Goal: Participate in discussion: Engage in conversation with other users on a specific topic

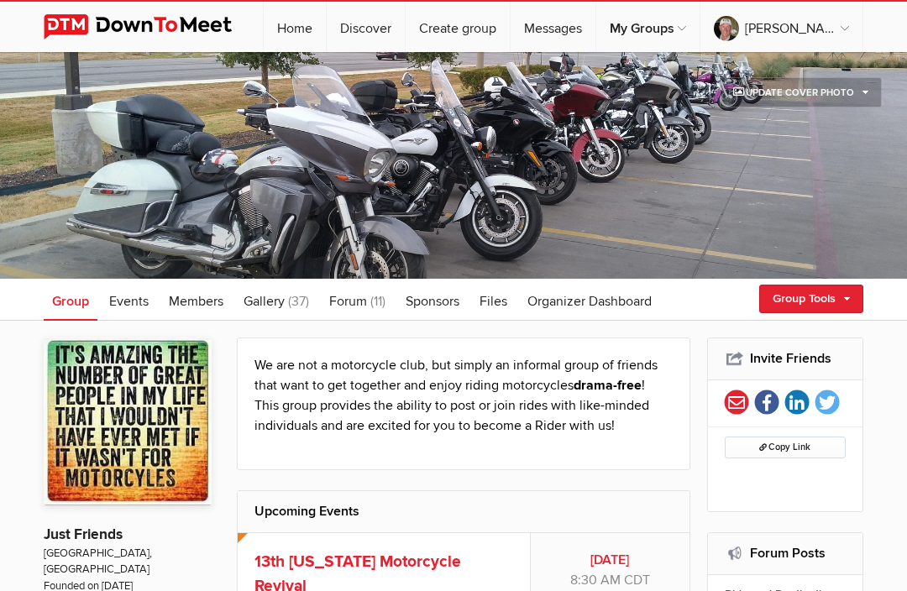
click at [133, 306] on span "Events" at bounding box center [128, 301] width 39 height 17
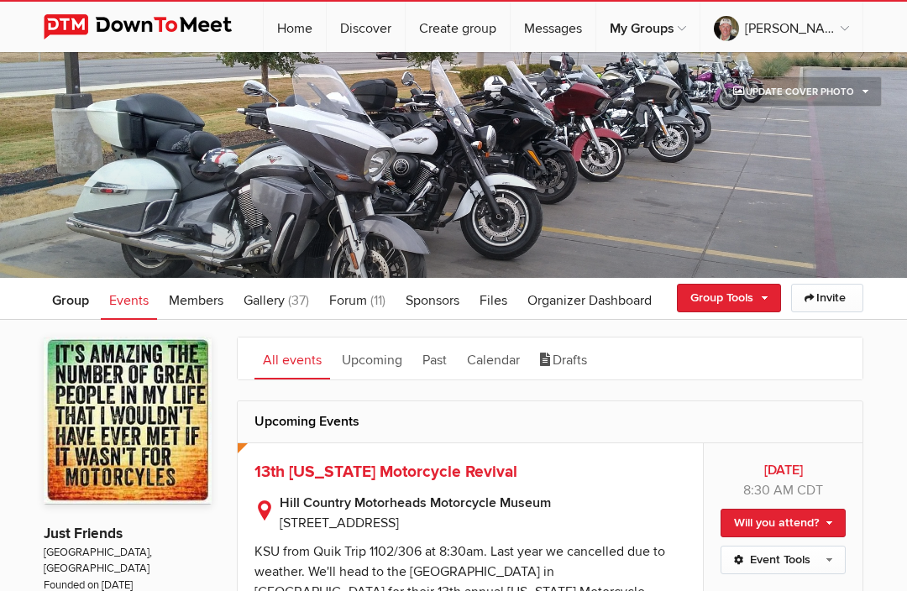
scroll to position [171, 0]
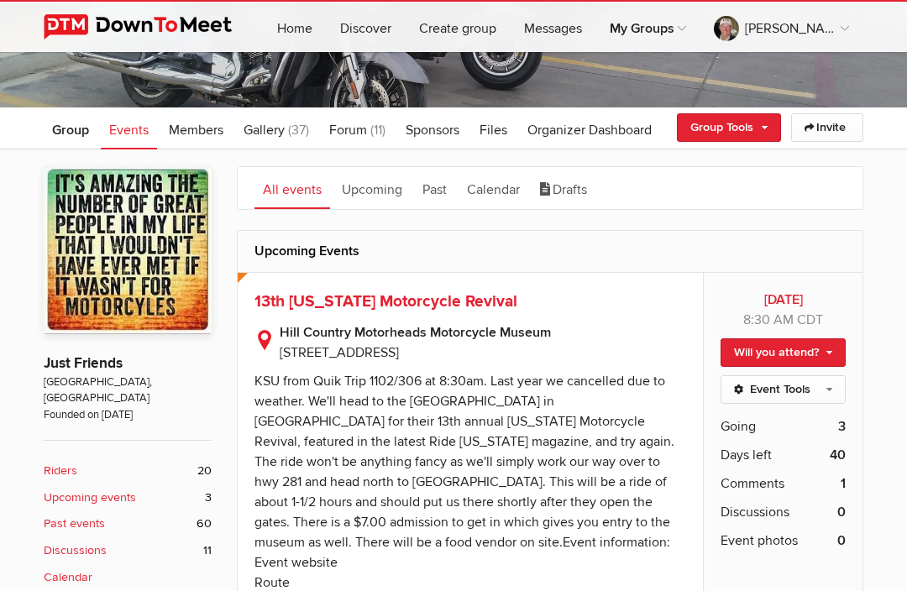
click at [439, 197] on link "Past" at bounding box center [434, 188] width 41 height 42
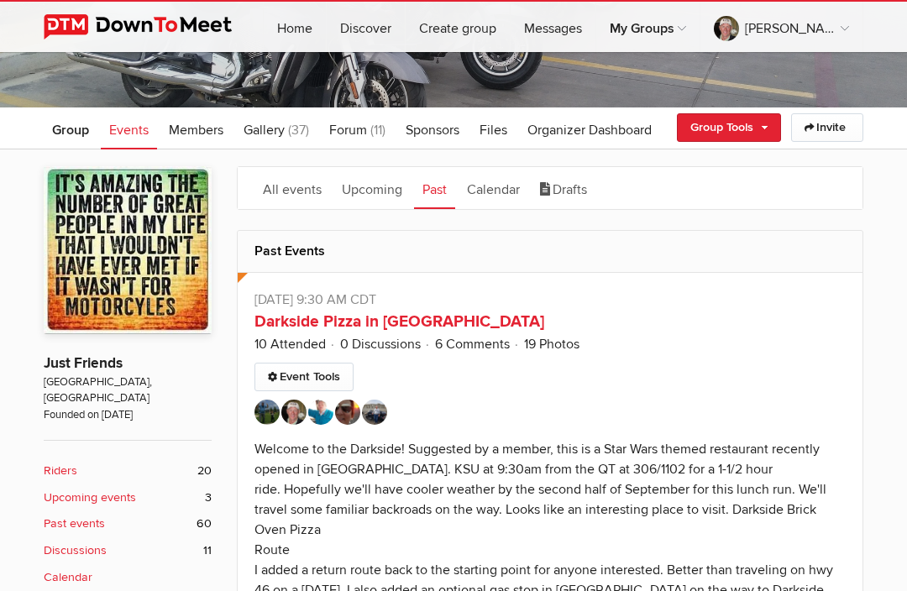
click at [365, 323] on link "Darkside Pizza in Boerne" at bounding box center [399, 321] width 290 height 20
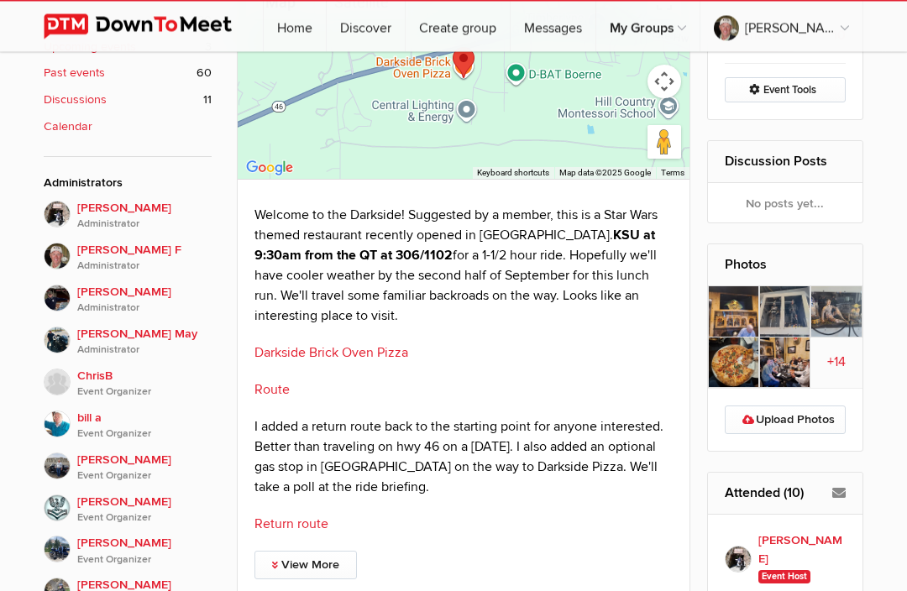
scroll to position [622, 0]
click at [734, 304] on img at bounding box center [733, 311] width 51 height 50
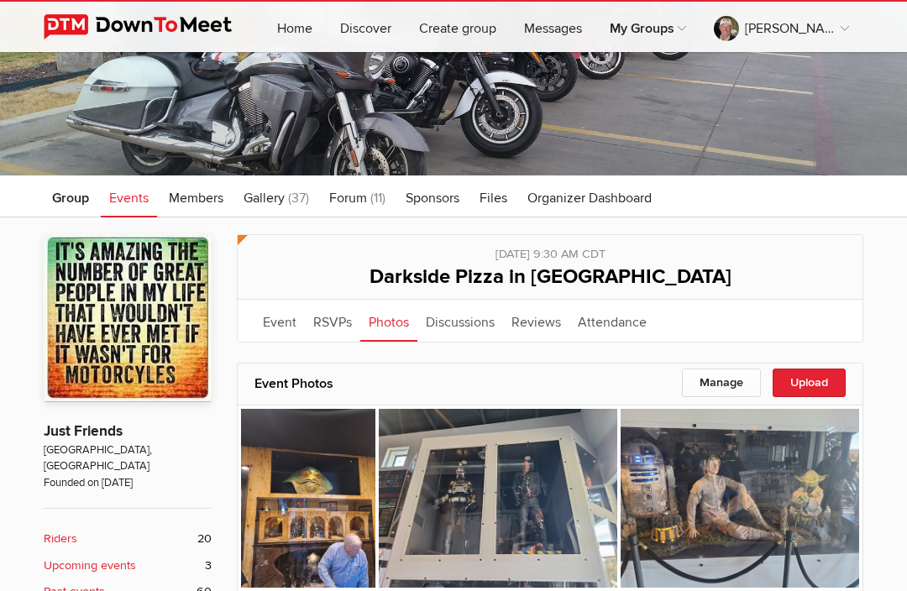
scroll to position [102, 0]
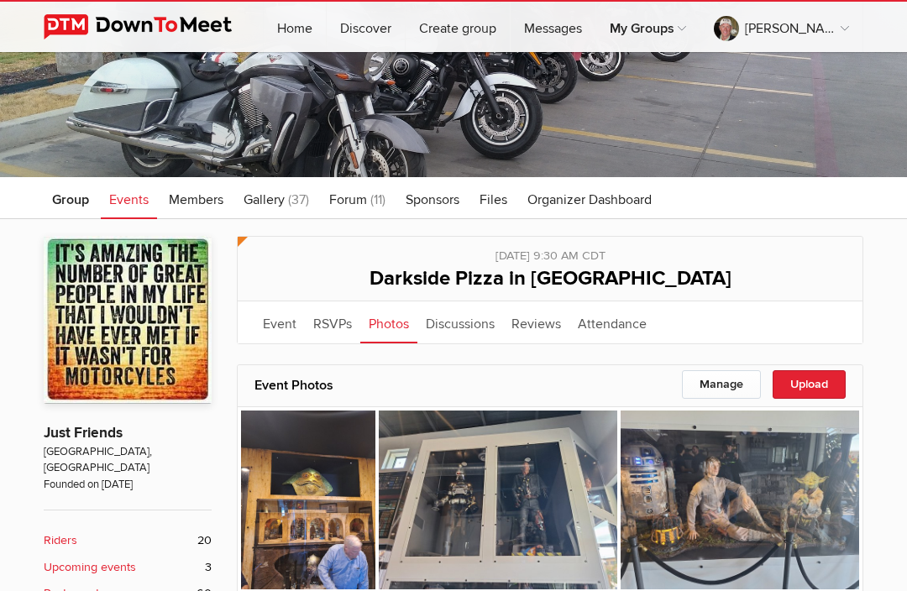
click at [473, 327] on link "Discussions" at bounding box center [460, 322] width 86 height 42
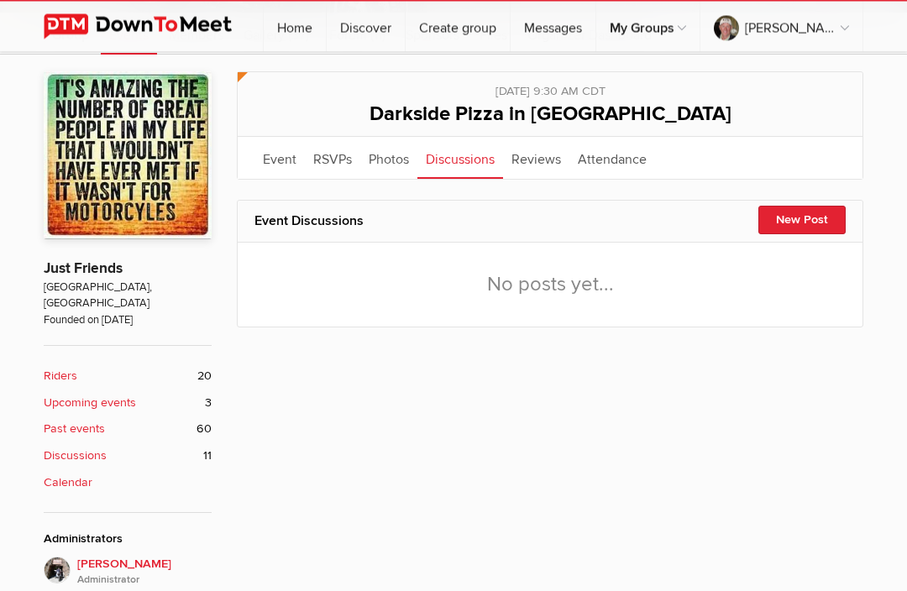
scroll to position [263, 0]
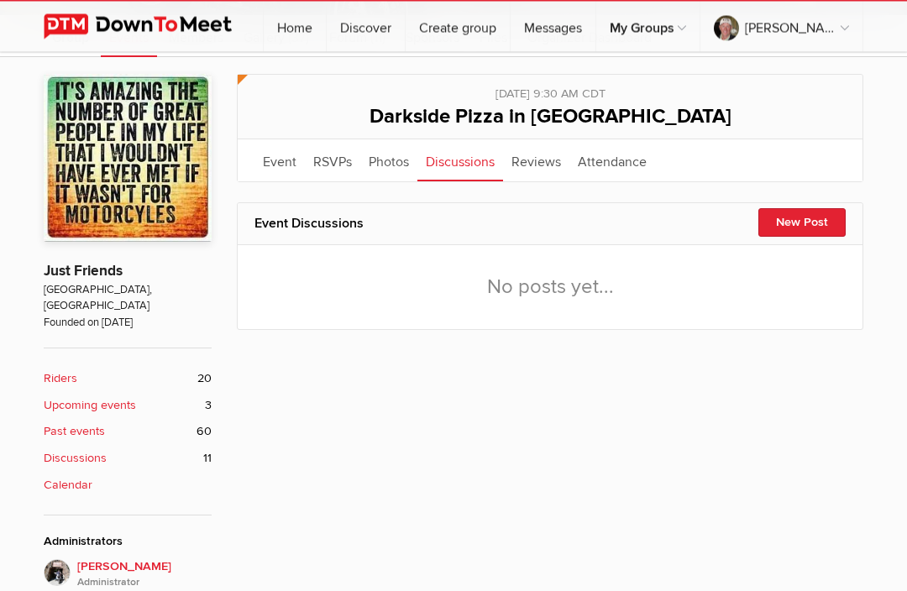
click at [395, 155] on link "Photos" at bounding box center [388, 161] width 57 height 42
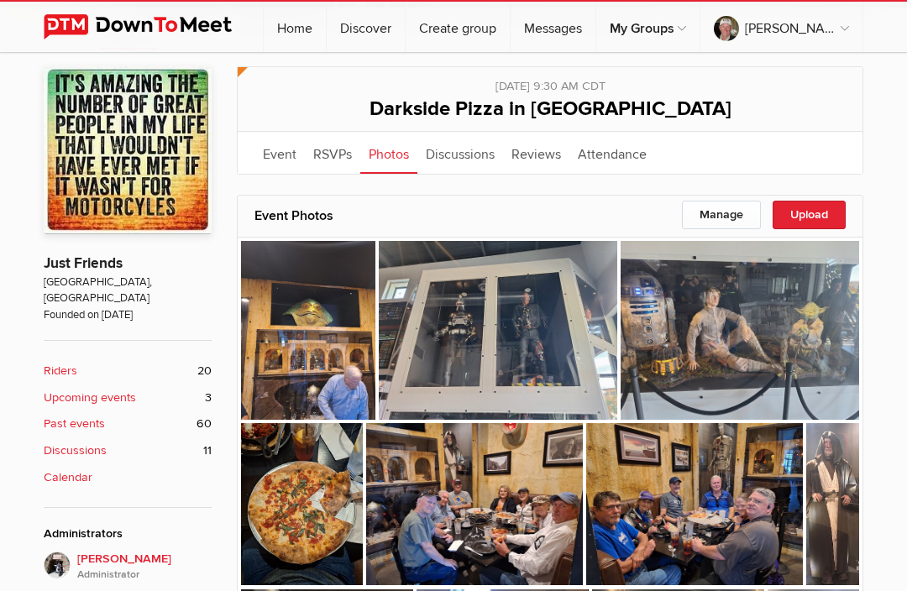
scroll to position [269, 0]
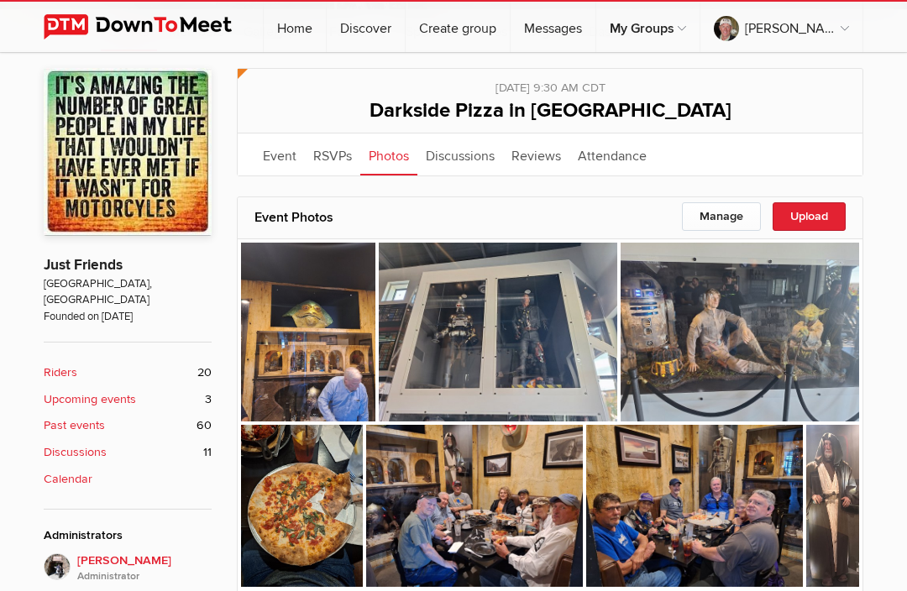
click at [534, 160] on link "Reviews" at bounding box center [536, 154] width 66 height 42
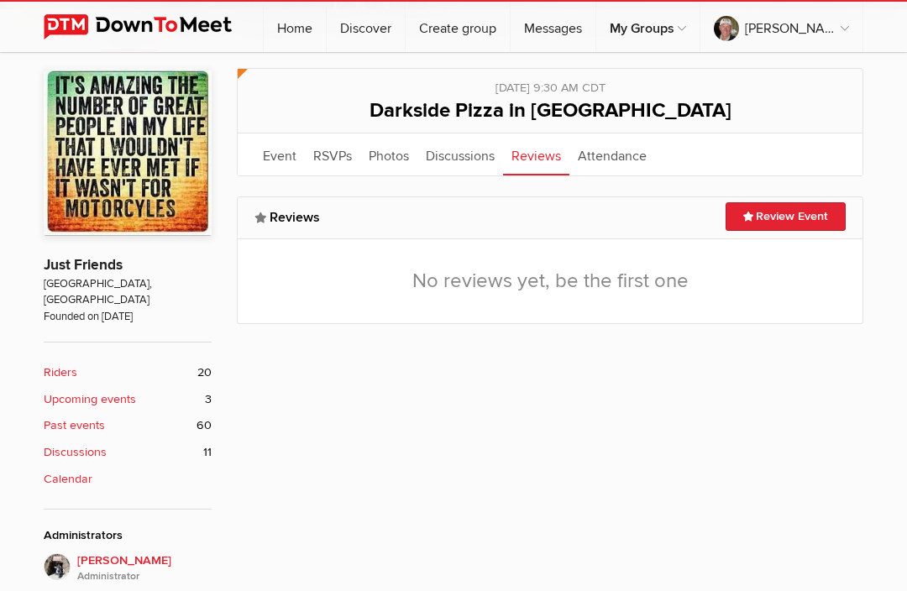
click at [462, 162] on link "Discussions" at bounding box center [460, 154] width 86 height 42
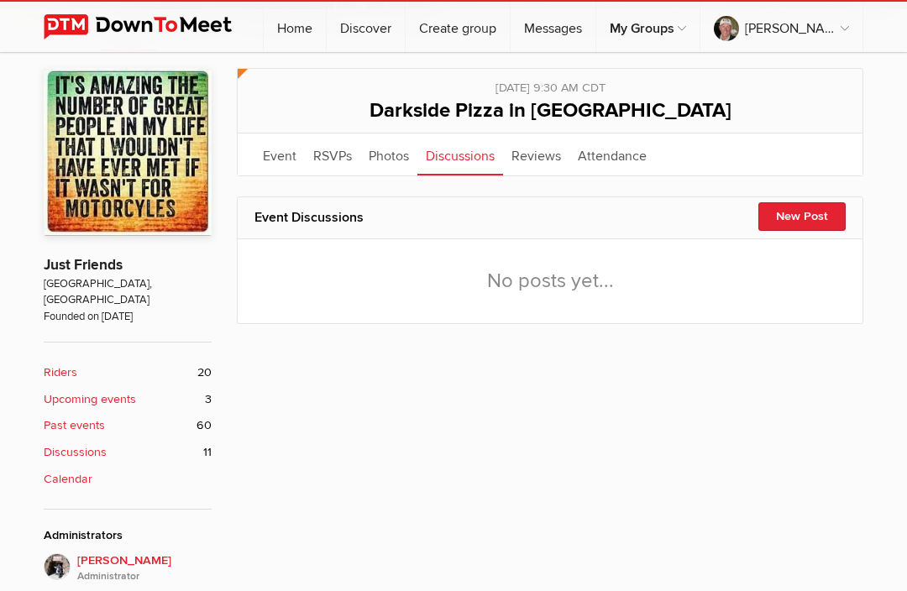
click at [292, 154] on link "Event" at bounding box center [279, 154] width 50 height 42
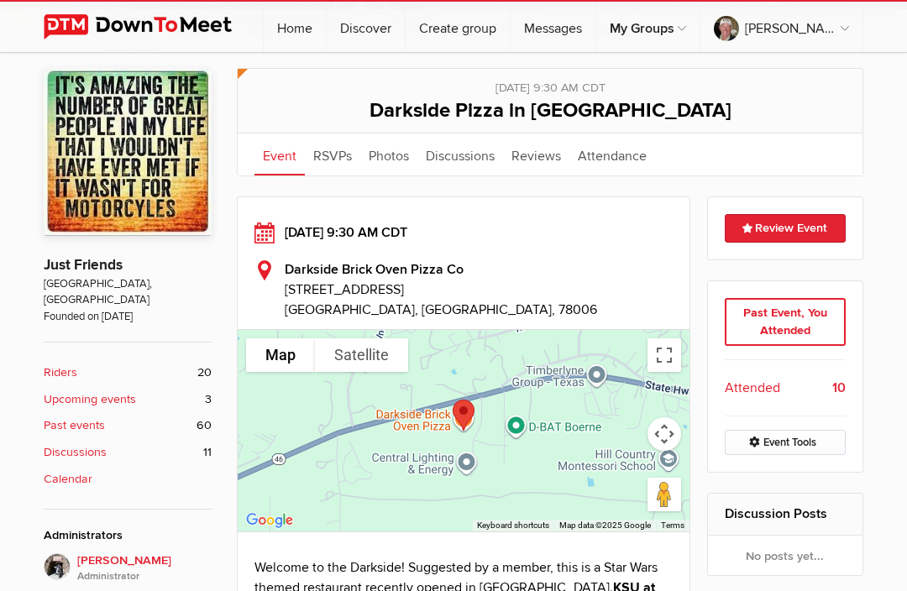
click at [369, 276] on b "Darkside Brick Oven Pizza Co" at bounding box center [374, 269] width 179 height 17
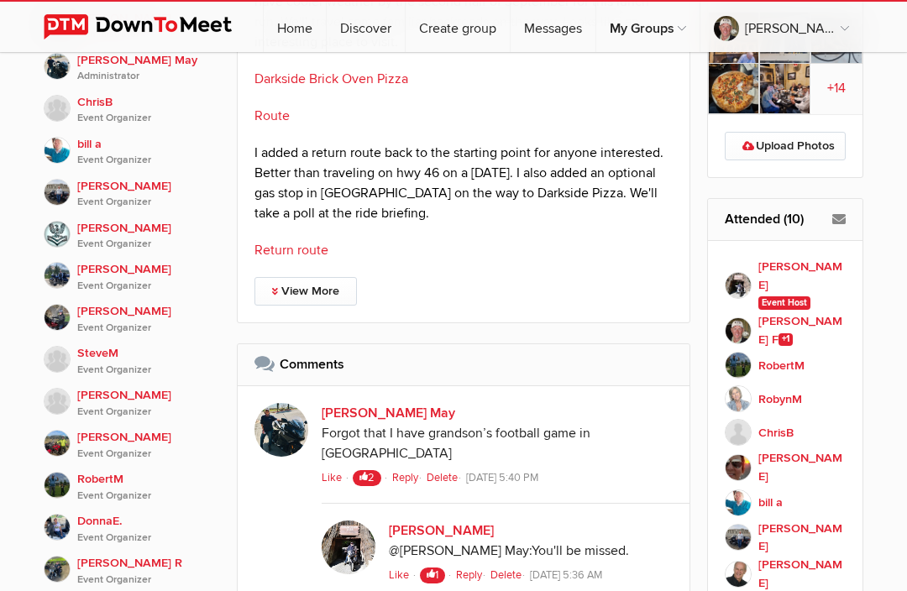
scroll to position [892, 0]
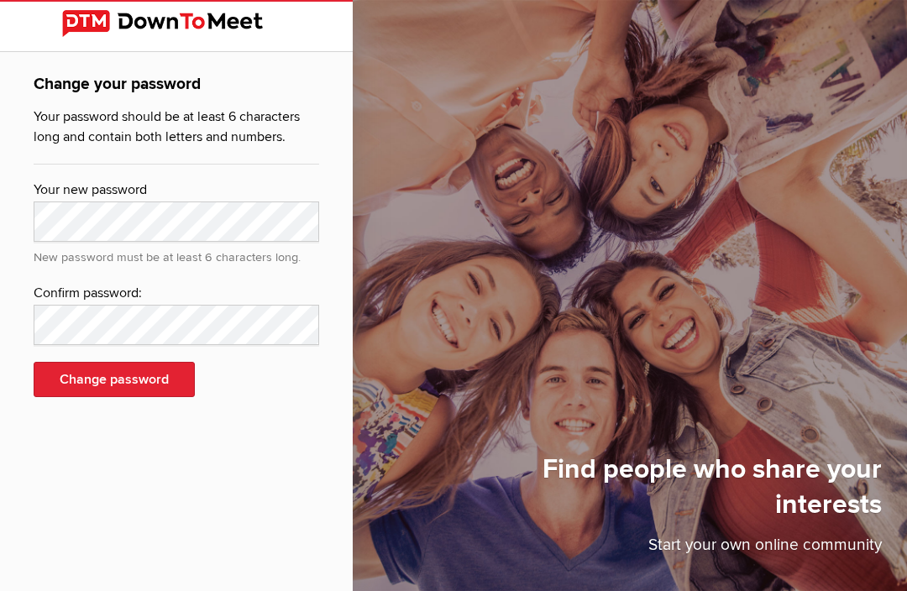
click at [101, 28] on img at bounding box center [176, 23] width 228 height 27
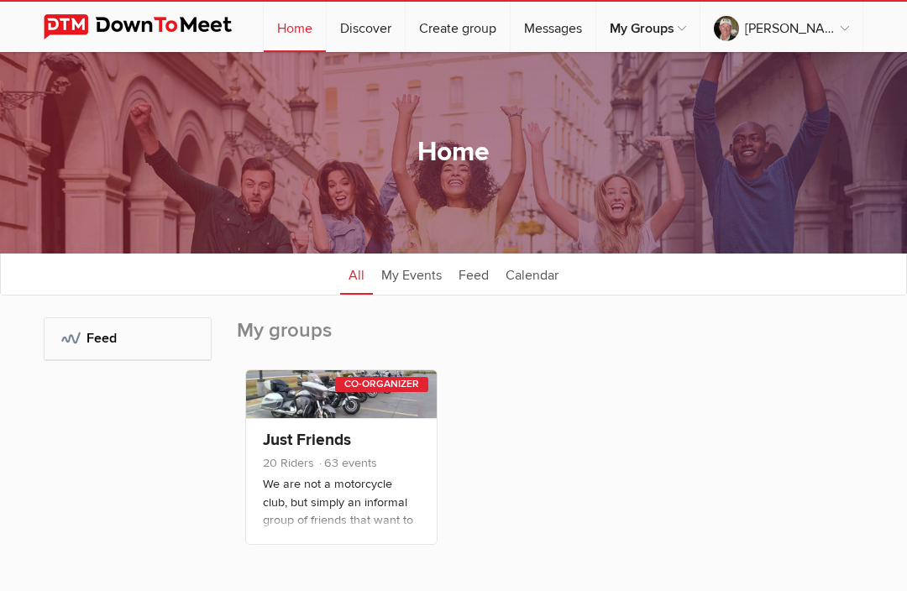
click at [163, 31] on img at bounding box center [151, 26] width 214 height 25
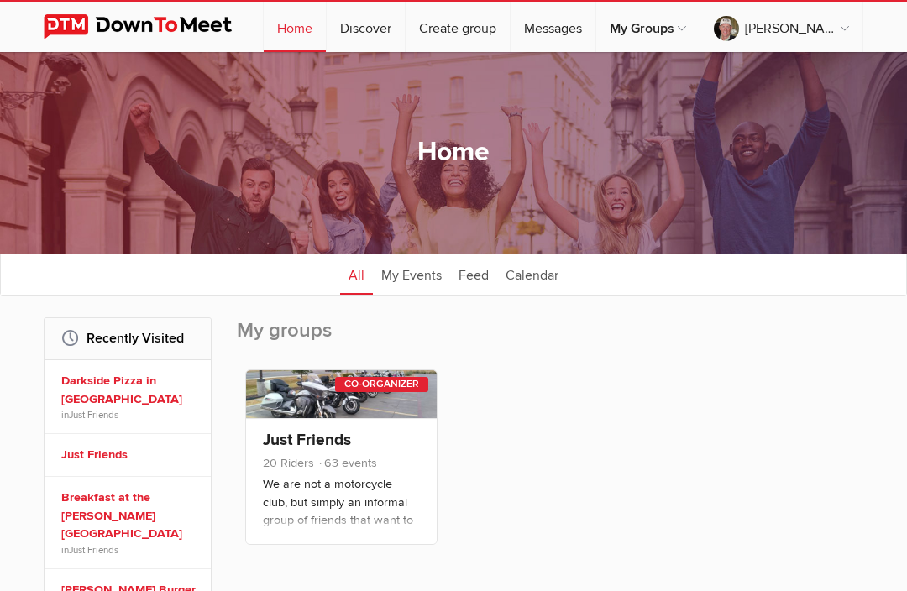
click at [349, 393] on link at bounding box center [341, 394] width 191 height 48
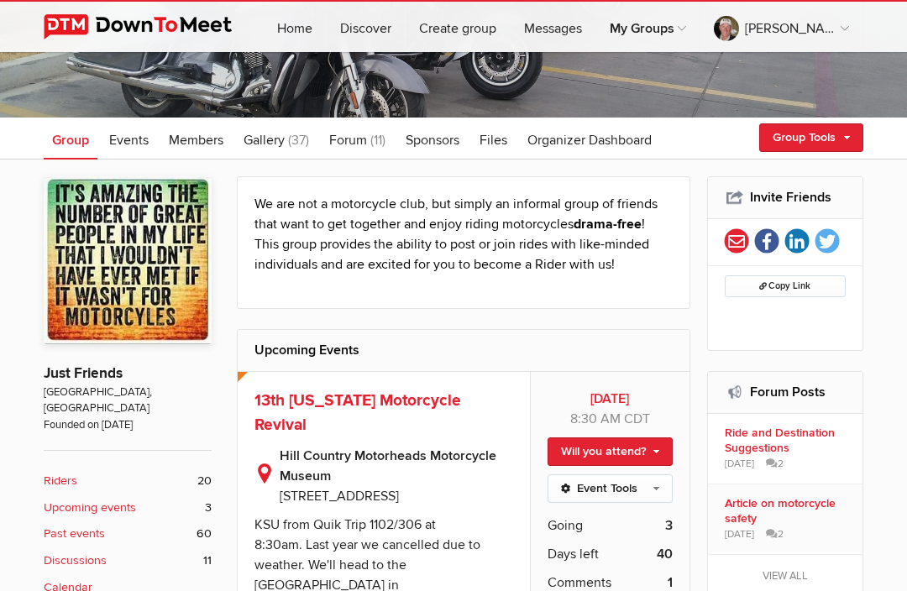
scroll to position [170, 0]
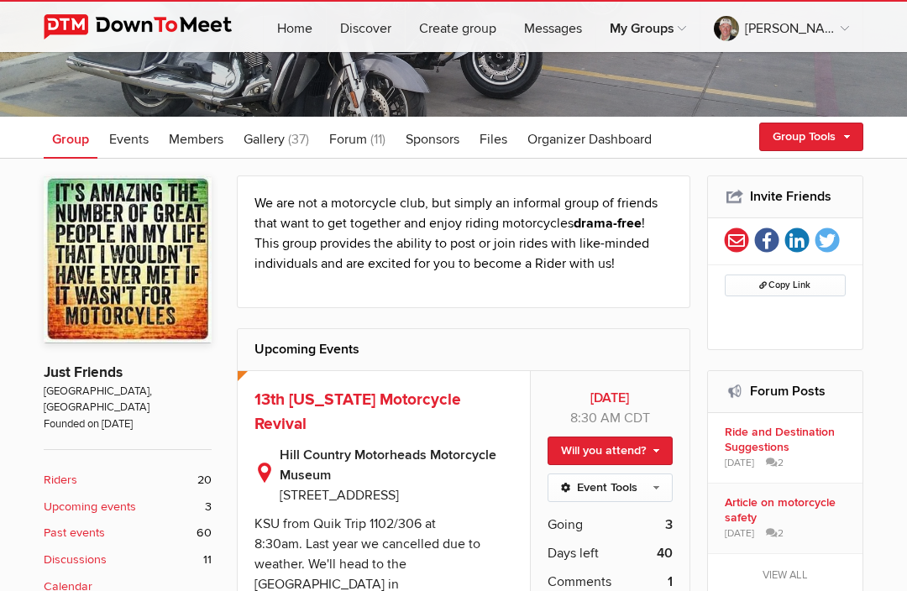
click at [137, 149] on link "Events" at bounding box center [129, 138] width 56 height 42
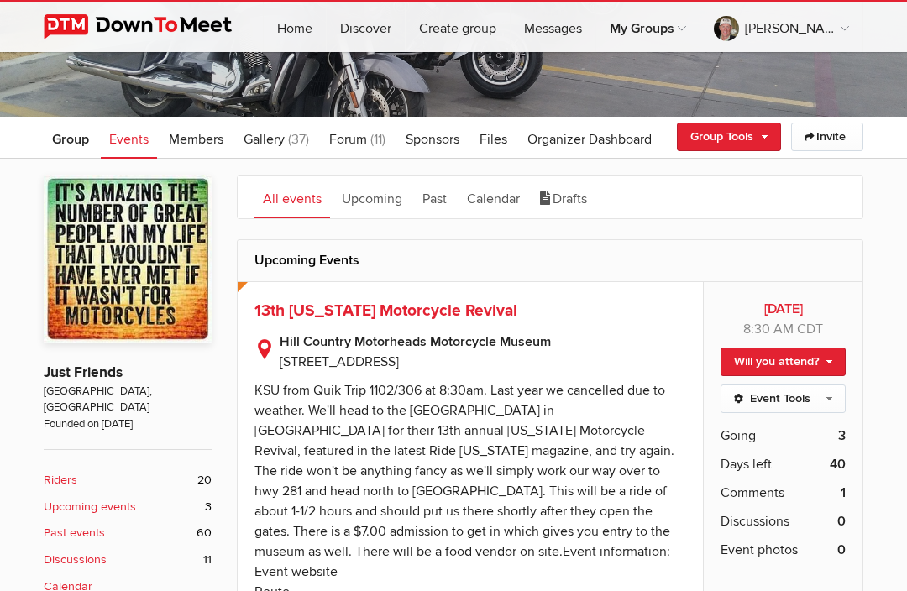
click at [439, 201] on link "Past" at bounding box center [434, 197] width 41 height 42
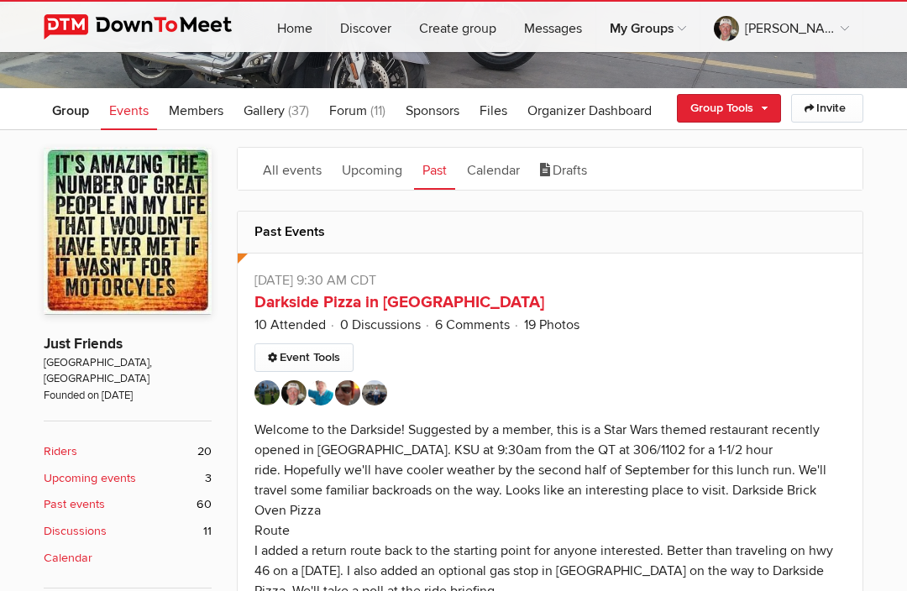
scroll to position [383, 0]
click at [328, 302] on link "Darkside Pizza in Boerne" at bounding box center [399, 303] width 290 height 20
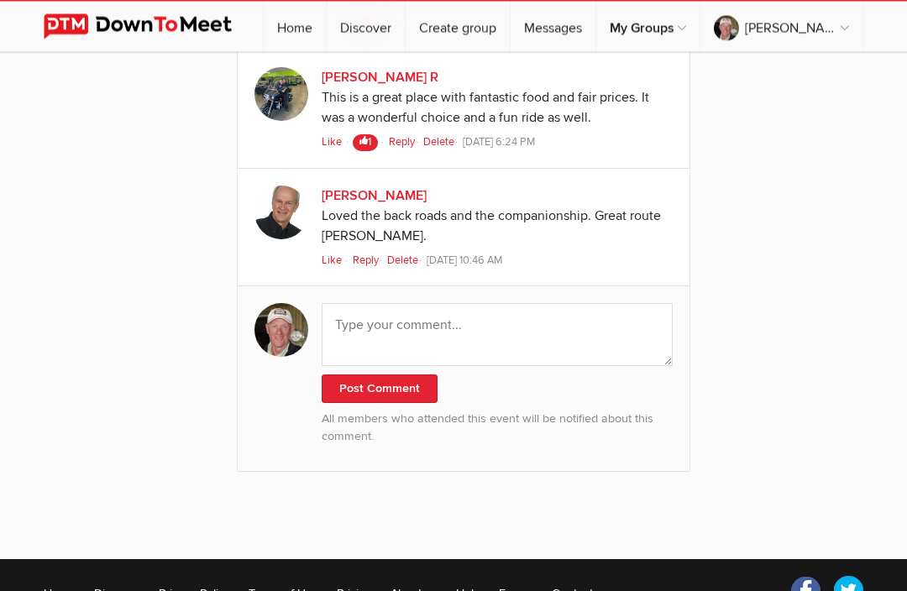
scroll to position [2217, 0]
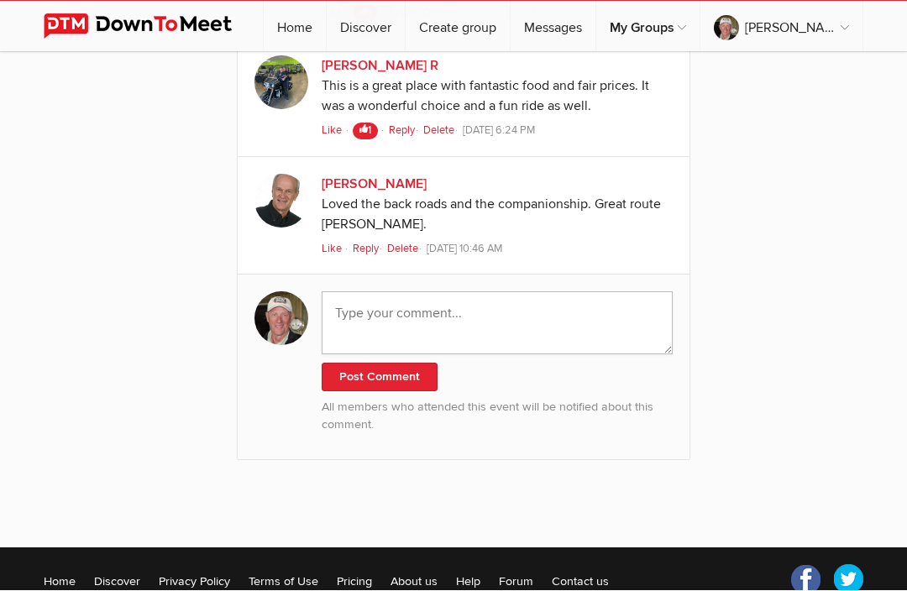
click at [407, 292] on textarea at bounding box center [497, 323] width 351 height 63
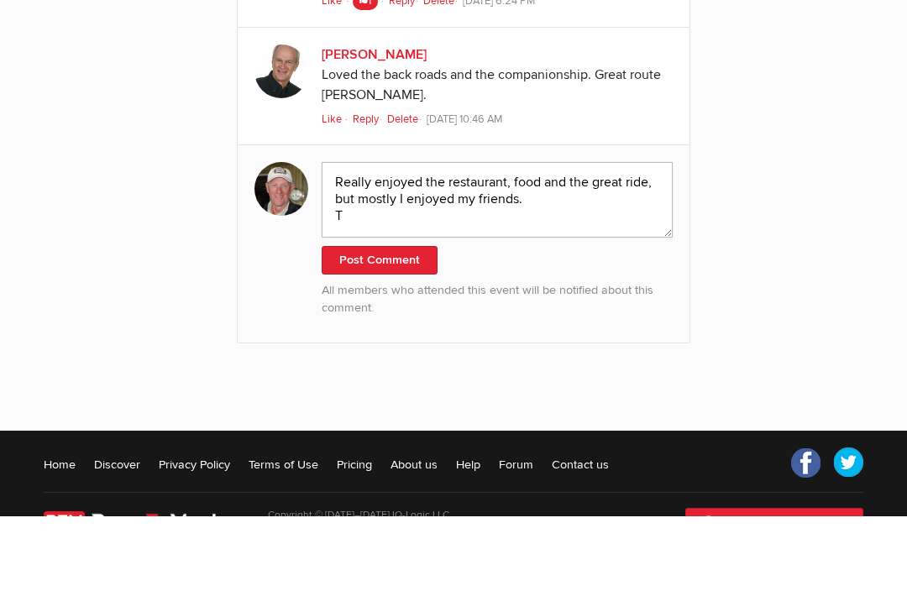
scroll to position [0, 0]
click at [523, 237] on textarea "Really enjoyed the restaurant, food and the great ride, but mostly I enjoyed my…" at bounding box center [497, 275] width 351 height 76
click at [503, 237] on textarea "Really enjoyed the restaurant, food and the great ride, but mostly I enjoyed my…" at bounding box center [497, 275] width 351 height 76
click at [513, 237] on textarea "Really enjoyed the restaurant, food and the great ride, but mostly I enjoyed my…" at bounding box center [497, 275] width 351 height 76
type textarea "Really enjoyed the restaurant, the food and the great ride, but mostly I enjoye…"
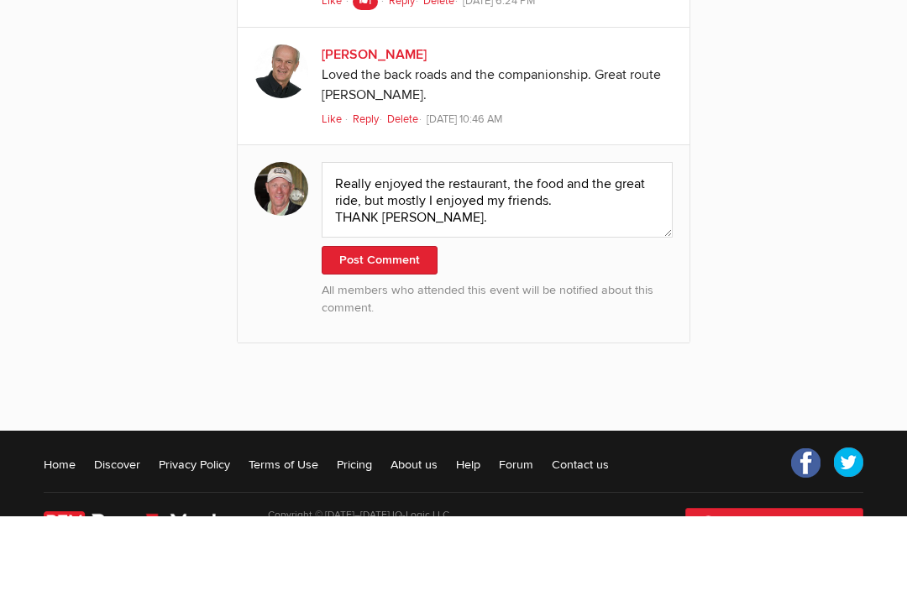
click at [394, 321] on button "Post Comment" at bounding box center [380, 335] width 116 height 29
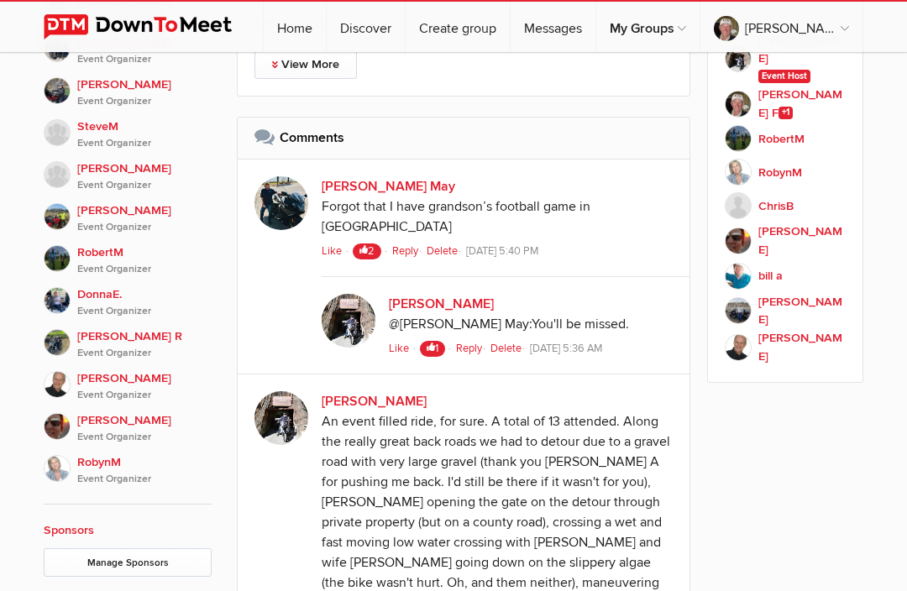
scroll to position [1323, 0]
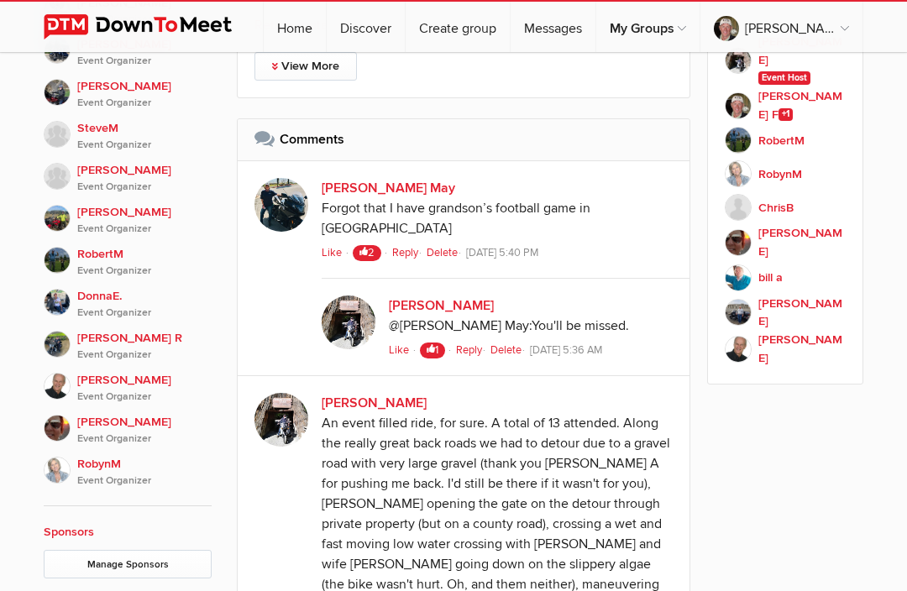
click at [595, 29] on link "Messages" at bounding box center [552, 27] width 85 height 50
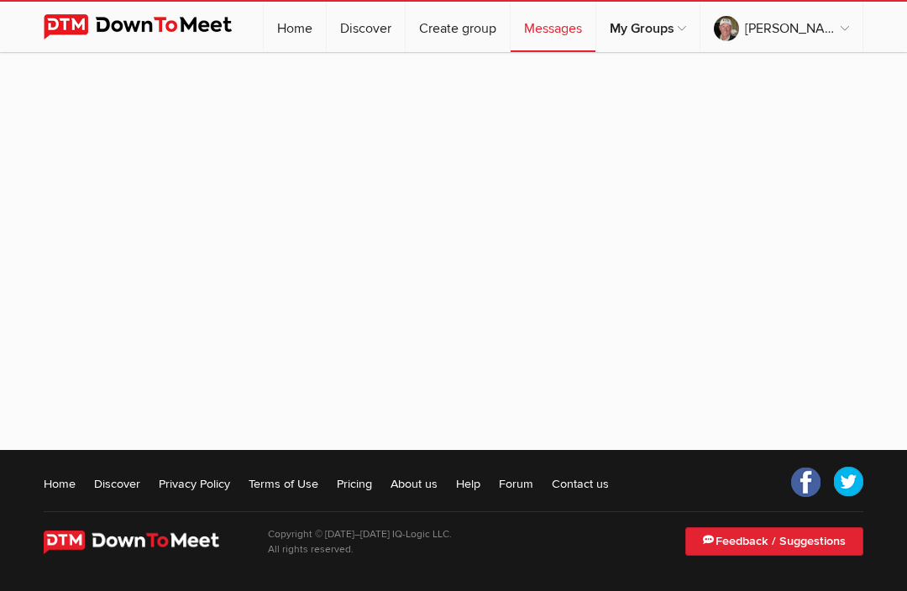
scroll to position [403, 0]
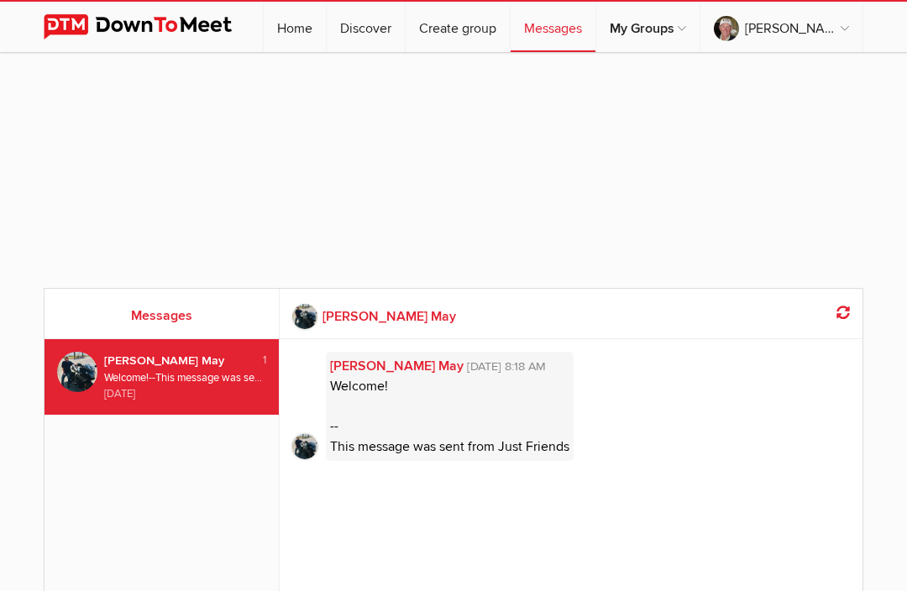
click at [326, 34] on link "Home" at bounding box center [295, 27] width 62 height 50
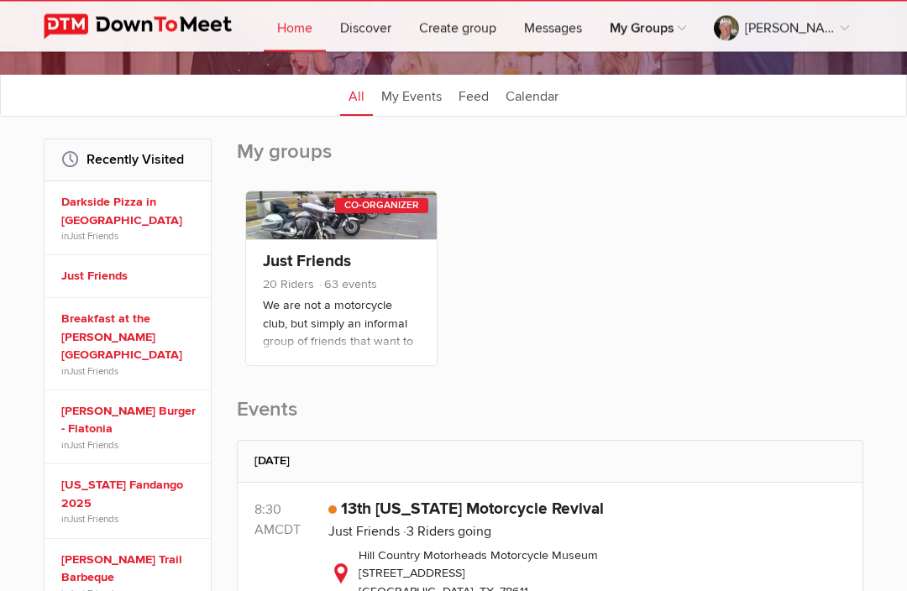
scroll to position [381, 0]
click at [114, 208] on link "Darkside Pizza in Boerne" at bounding box center [130, 211] width 138 height 36
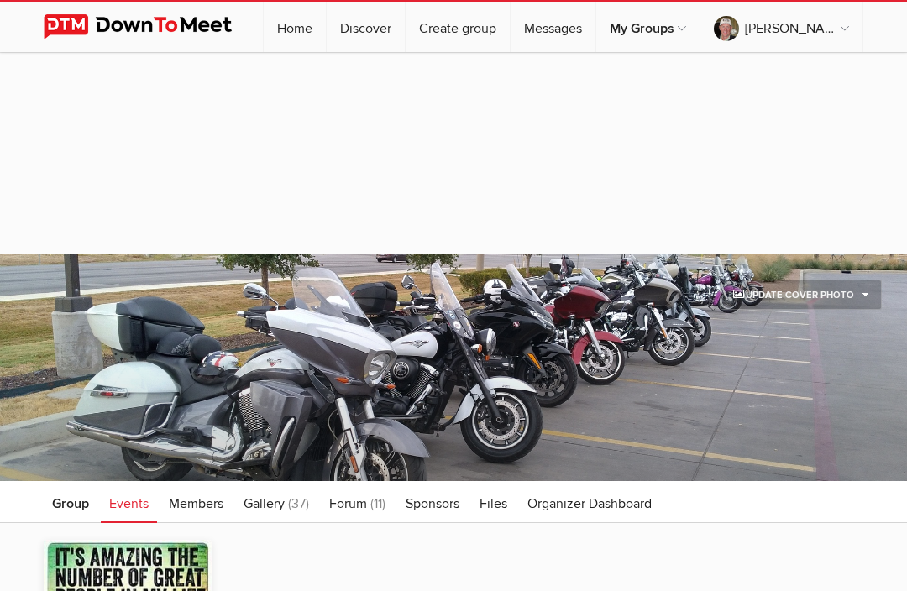
click at [326, 45] on link "Home" at bounding box center [295, 27] width 62 height 50
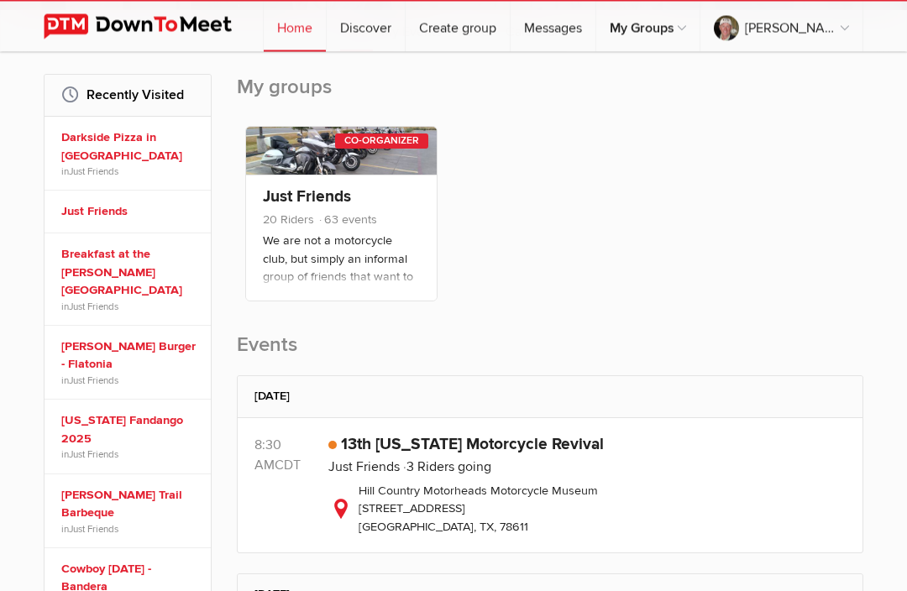
scroll to position [446, 0]
click at [373, 149] on link at bounding box center [341, 151] width 191 height 48
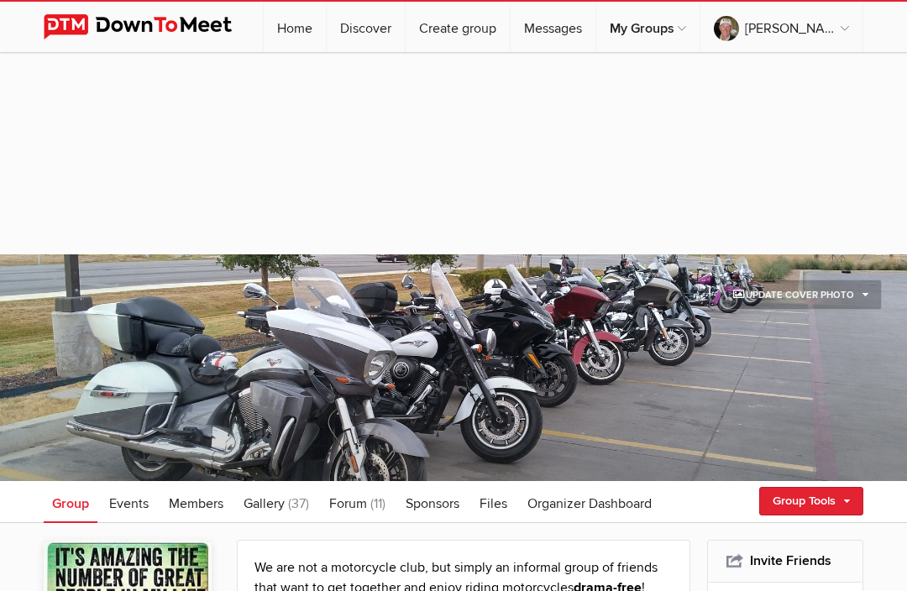
click at [671, 468] on span at bounding box center [453, 367] width 907 height 227
click at [278, 511] on span "Gallery" at bounding box center [263, 503] width 41 height 17
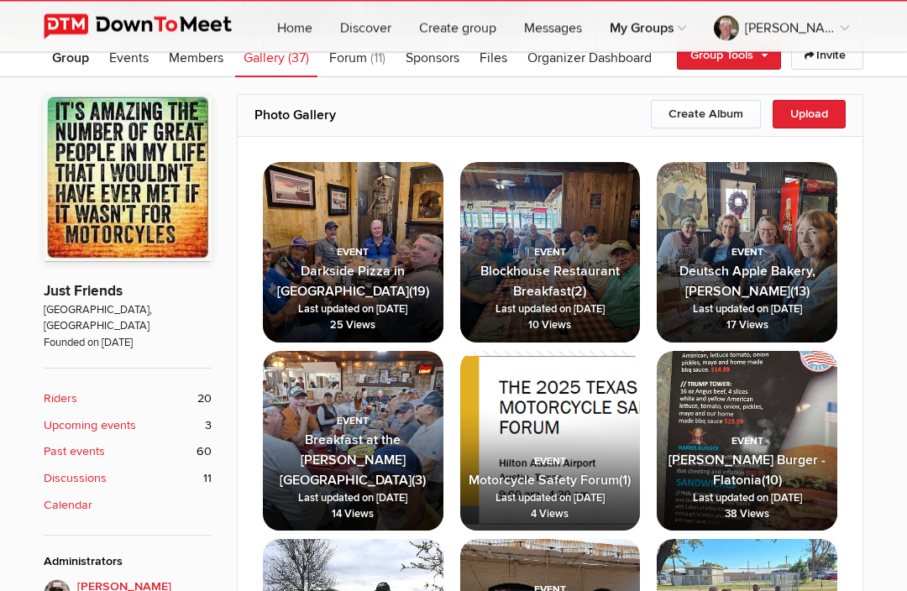
scroll to position [447, 0]
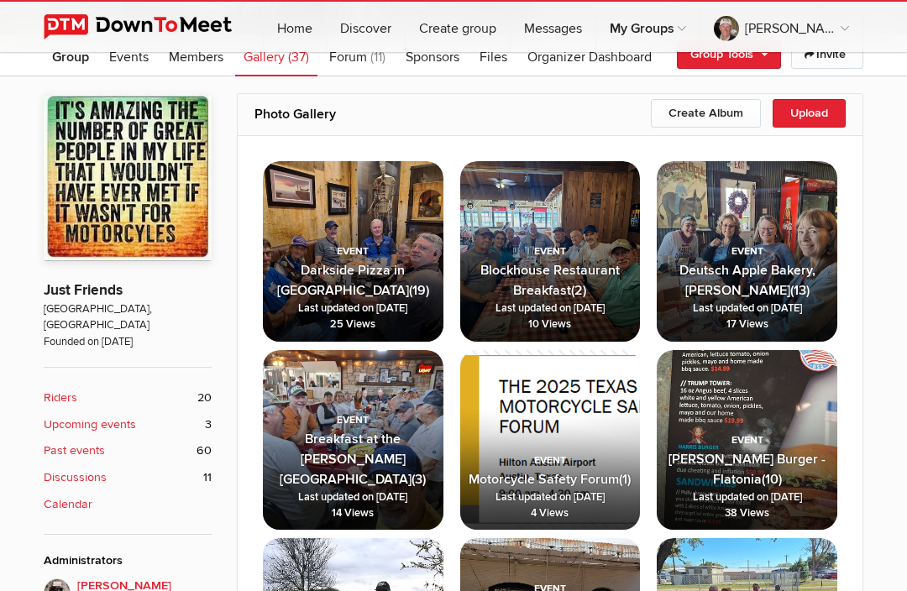
click at [364, 268] on span "Darkside Pizza in Boerne" at bounding box center [343, 280] width 132 height 37
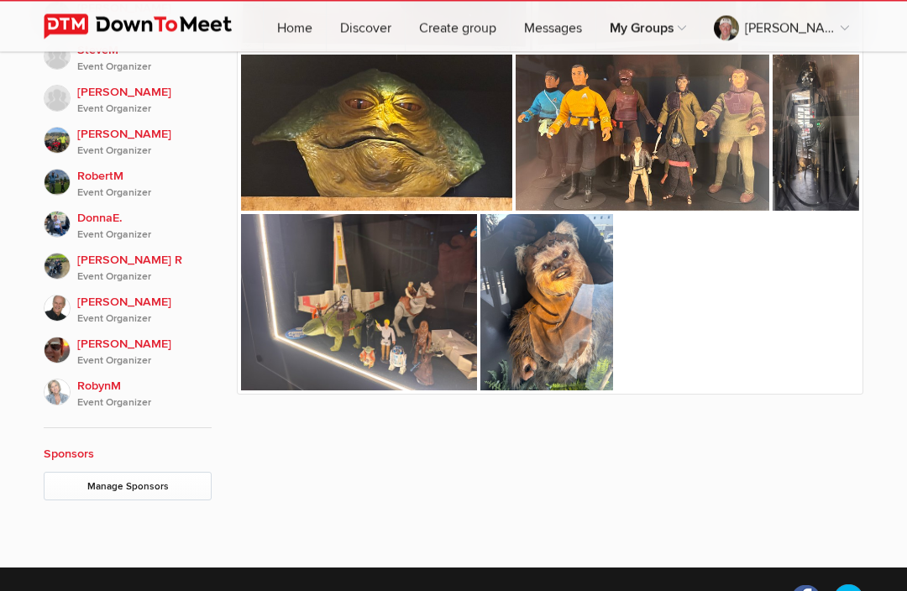
scroll to position [1402, 0]
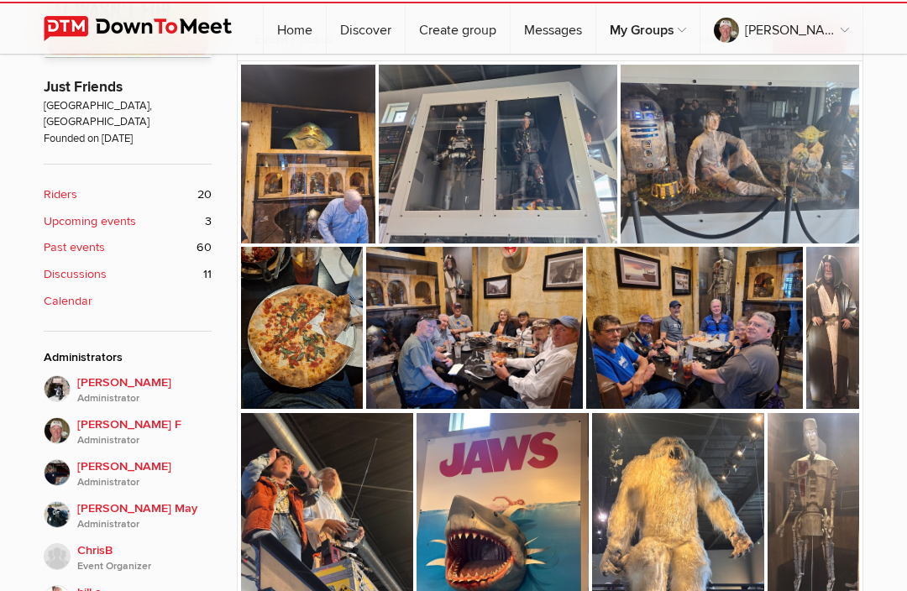
scroll to position [650, 0]
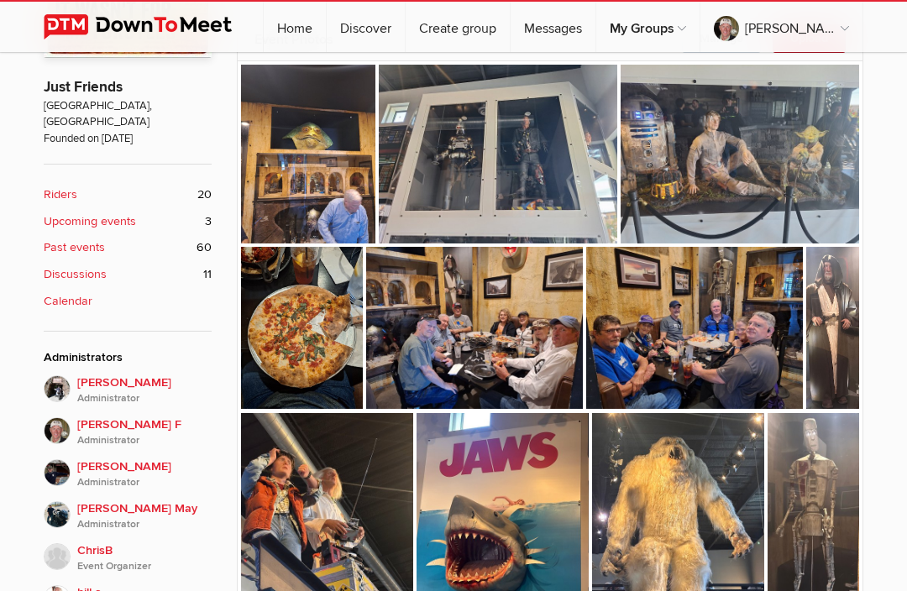
click at [718, 373] on img at bounding box center [694, 328] width 217 height 163
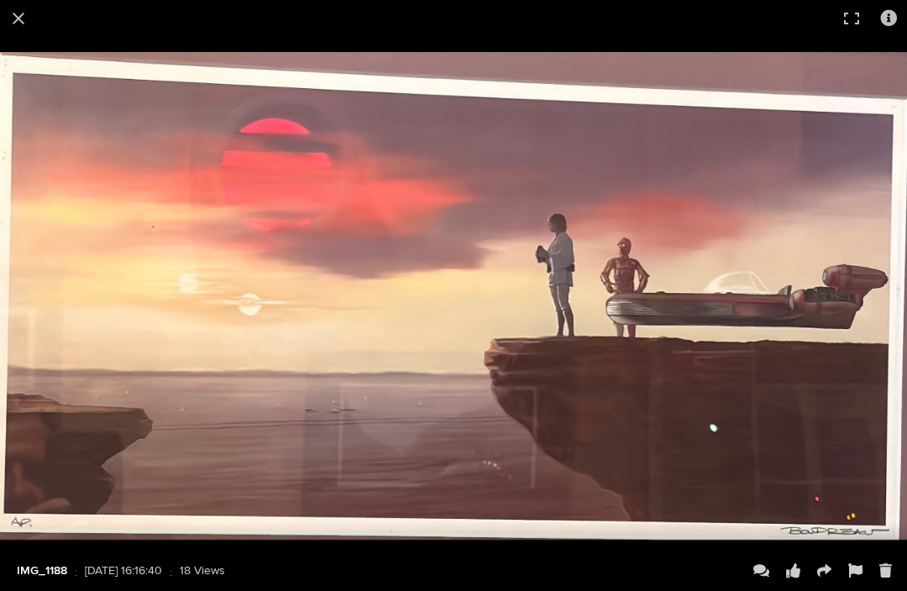
scroll to position [1295, 0]
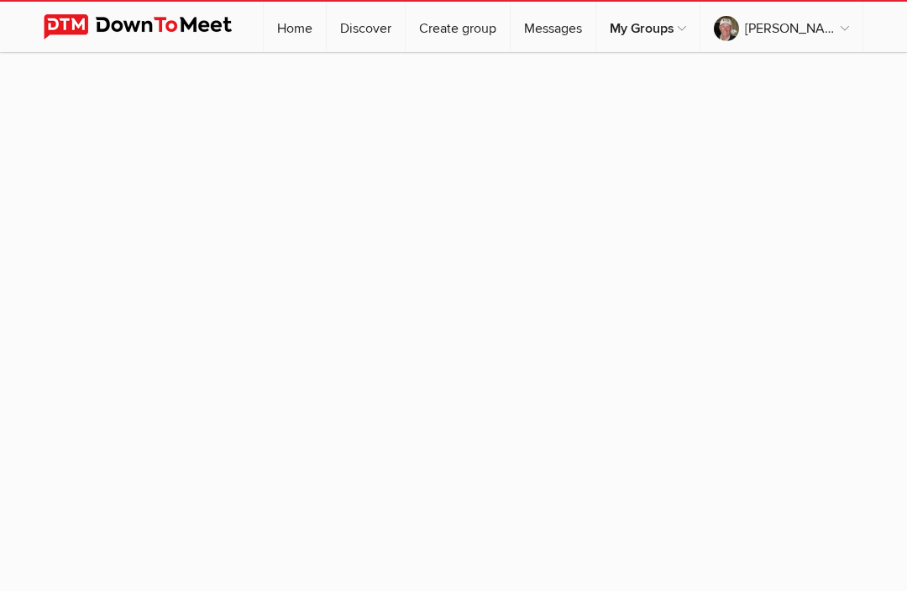
scroll to position [1, 0]
